Goal: Information Seeking & Learning: Learn about a topic

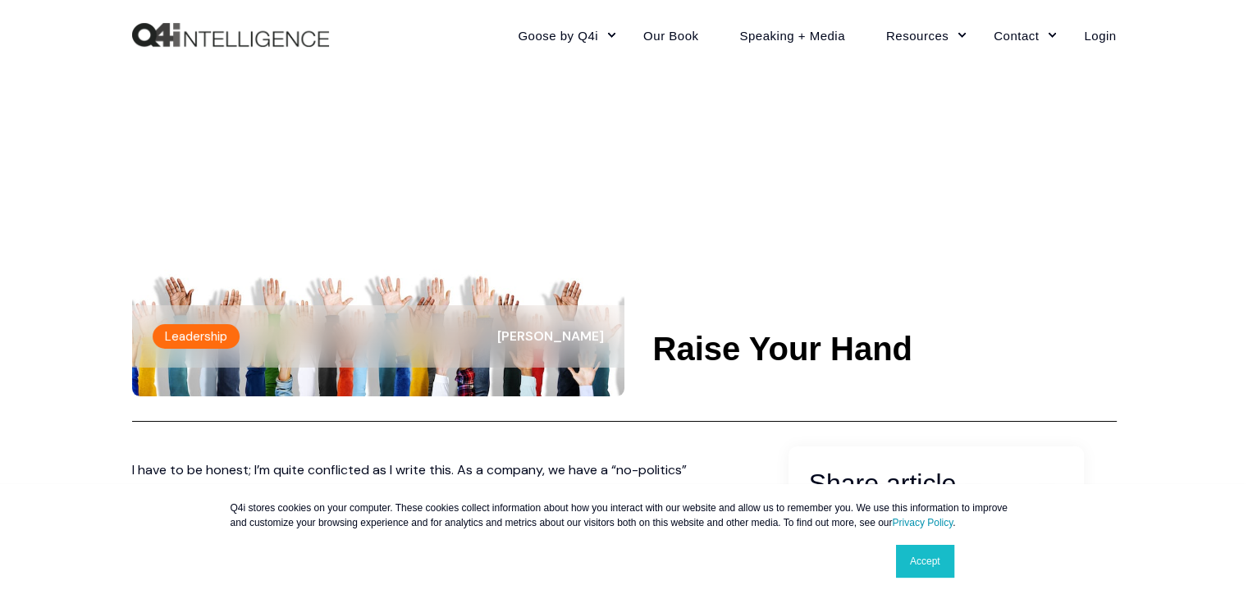
click at [453, 267] on img at bounding box center [378, 257] width 492 height 277
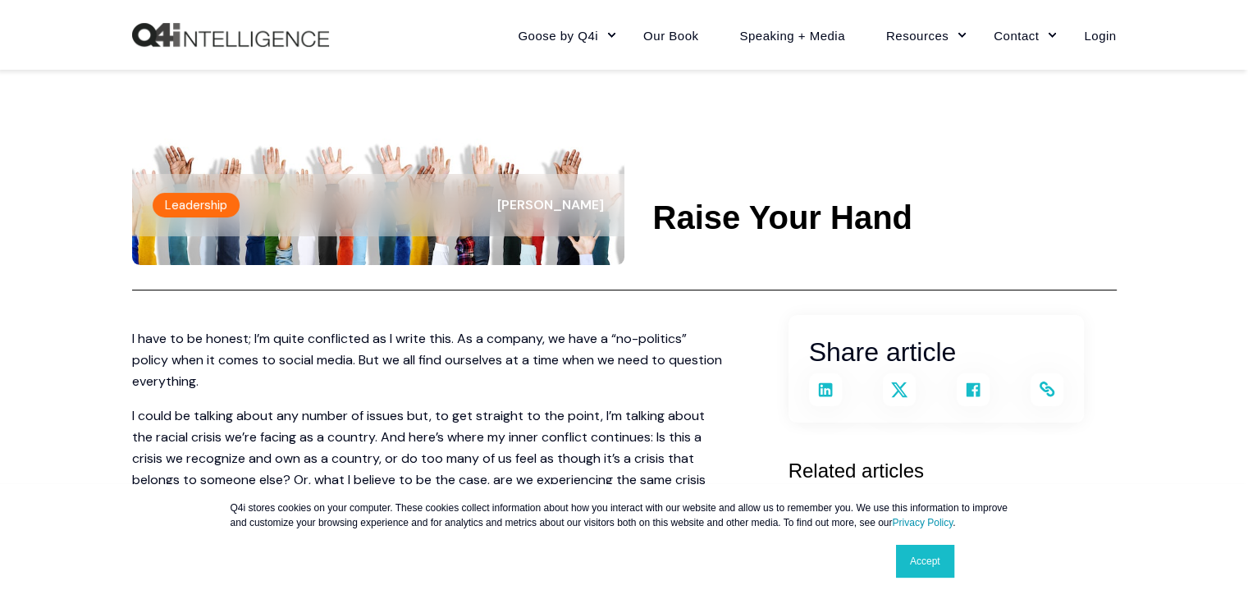
scroll to position [98, 0]
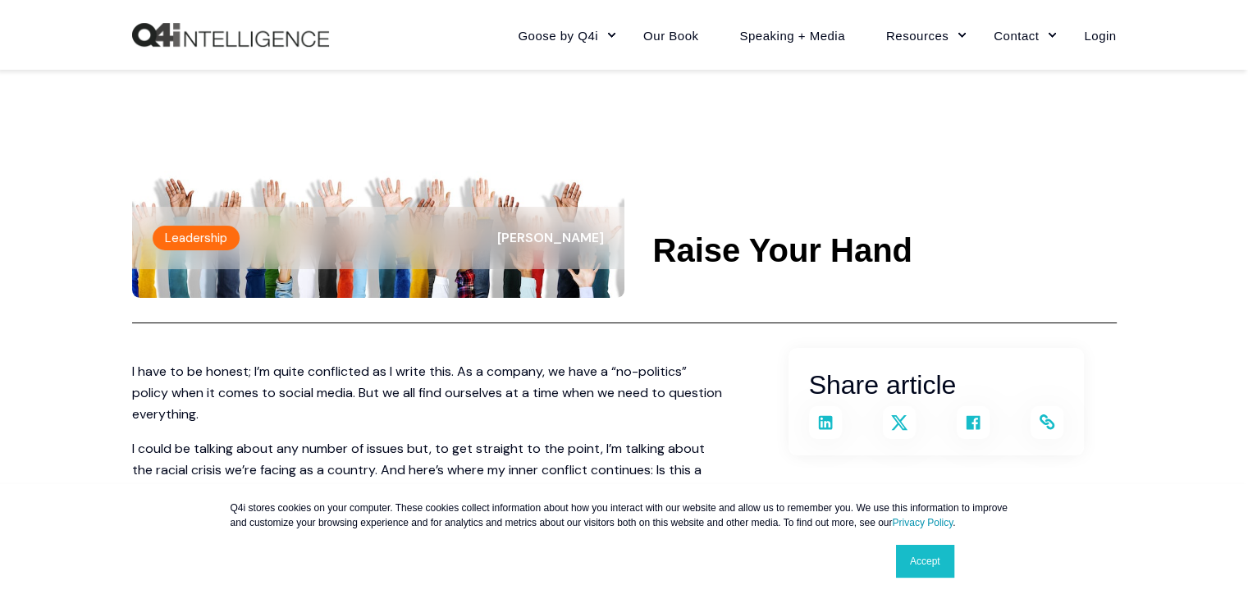
click at [544, 233] on span "[PERSON_NAME]" at bounding box center [550, 237] width 107 height 17
click at [514, 186] on img at bounding box center [378, 159] width 492 height 277
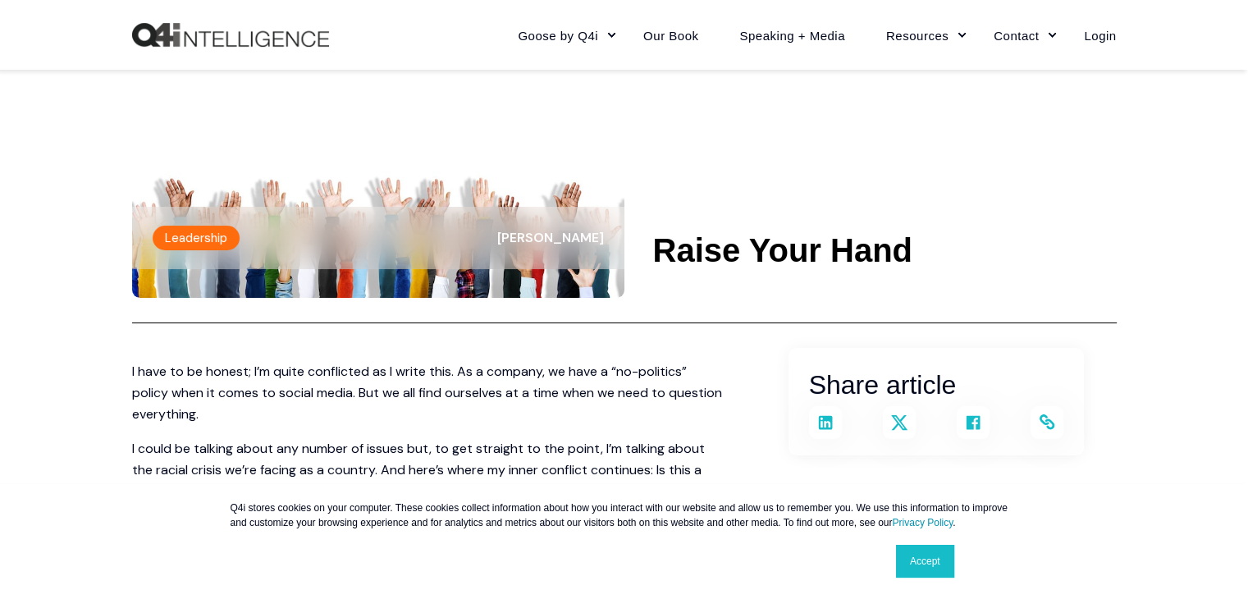
click at [514, 186] on img at bounding box center [378, 159] width 492 height 277
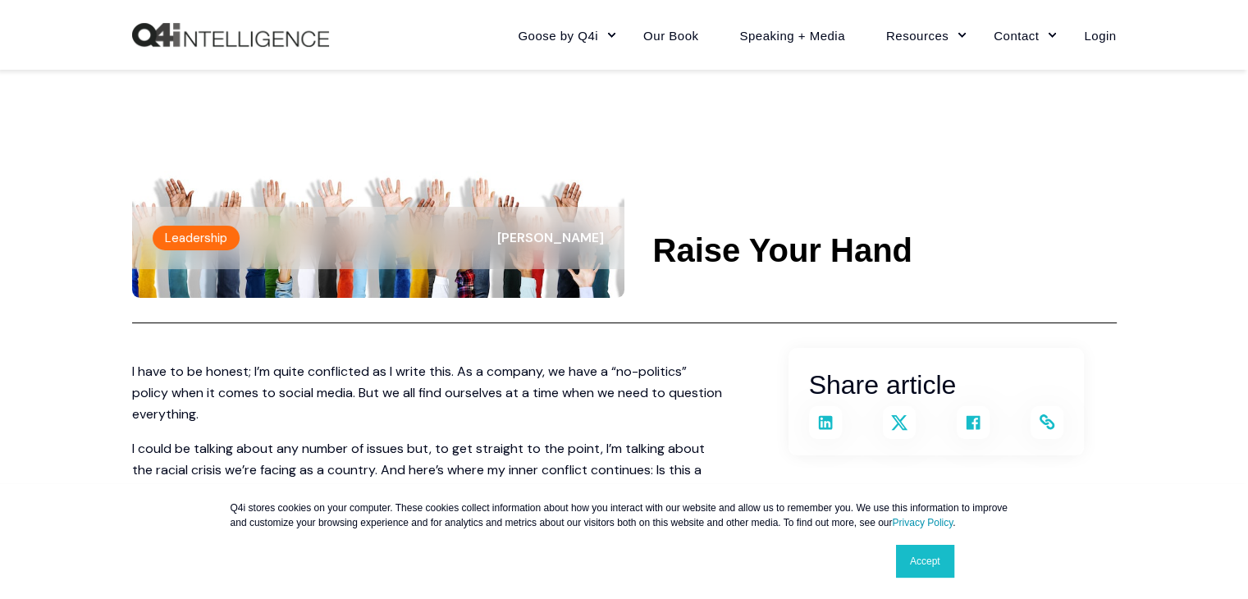
click at [514, 186] on img at bounding box center [378, 159] width 492 height 277
